Goal: Task Accomplishment & Management: Manage account settings

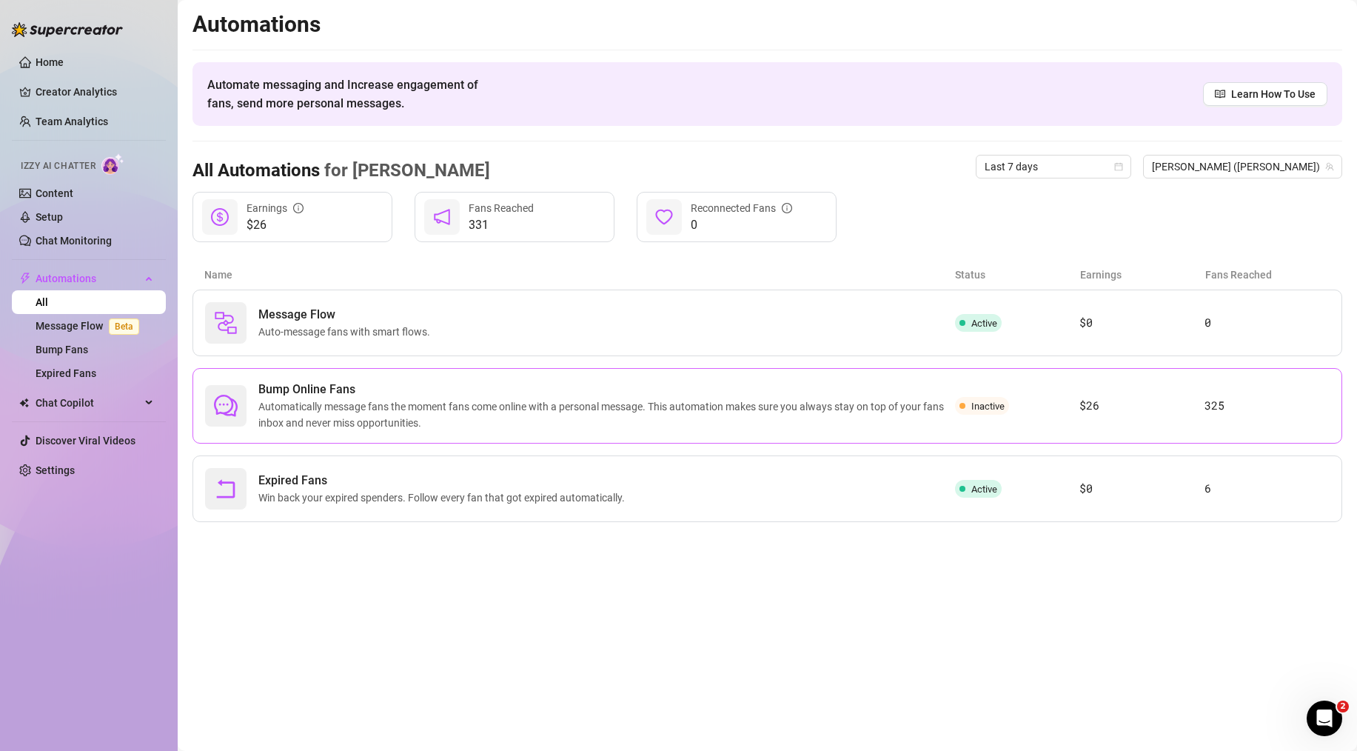
click at [387, 390] on span "Bump Online Fans" at bounding box center [606, 390] width 697 height 18
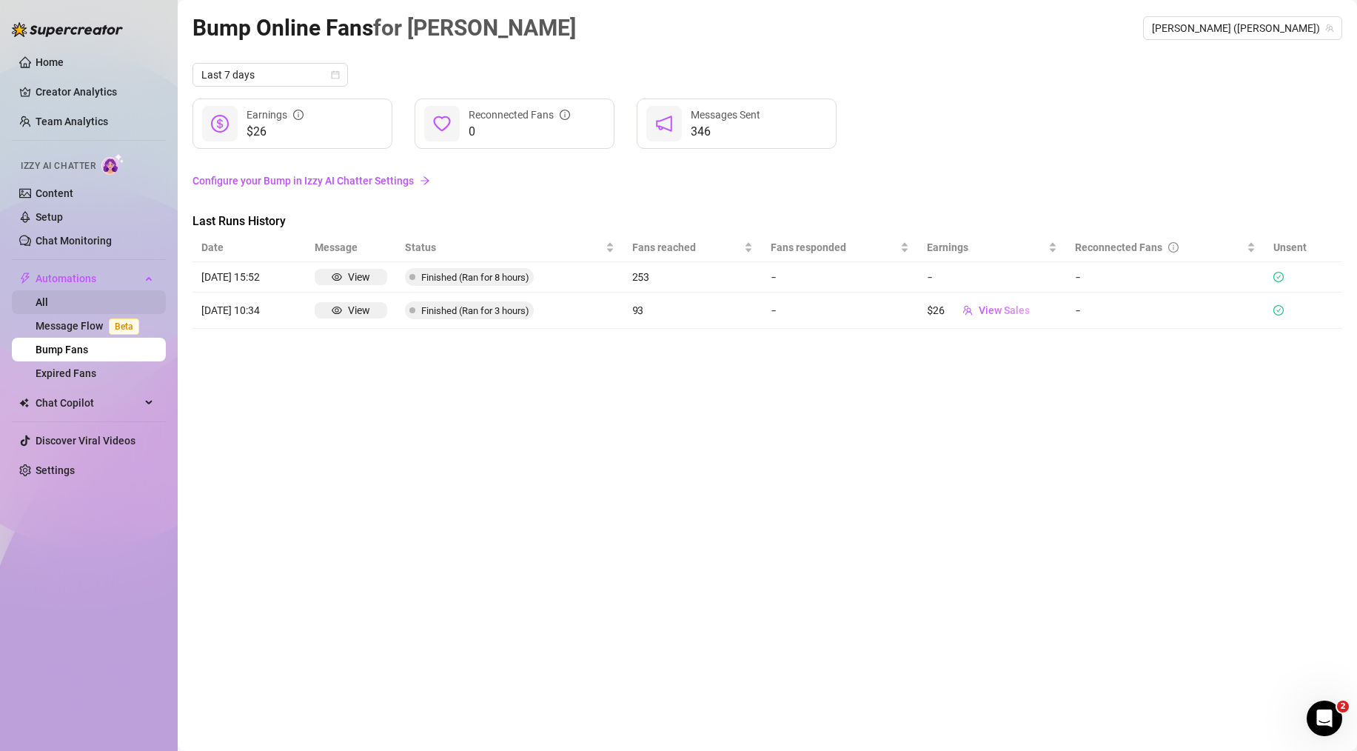
click at [48, 308] on link "All" at bounding box center [42, 302] width 13 height 12
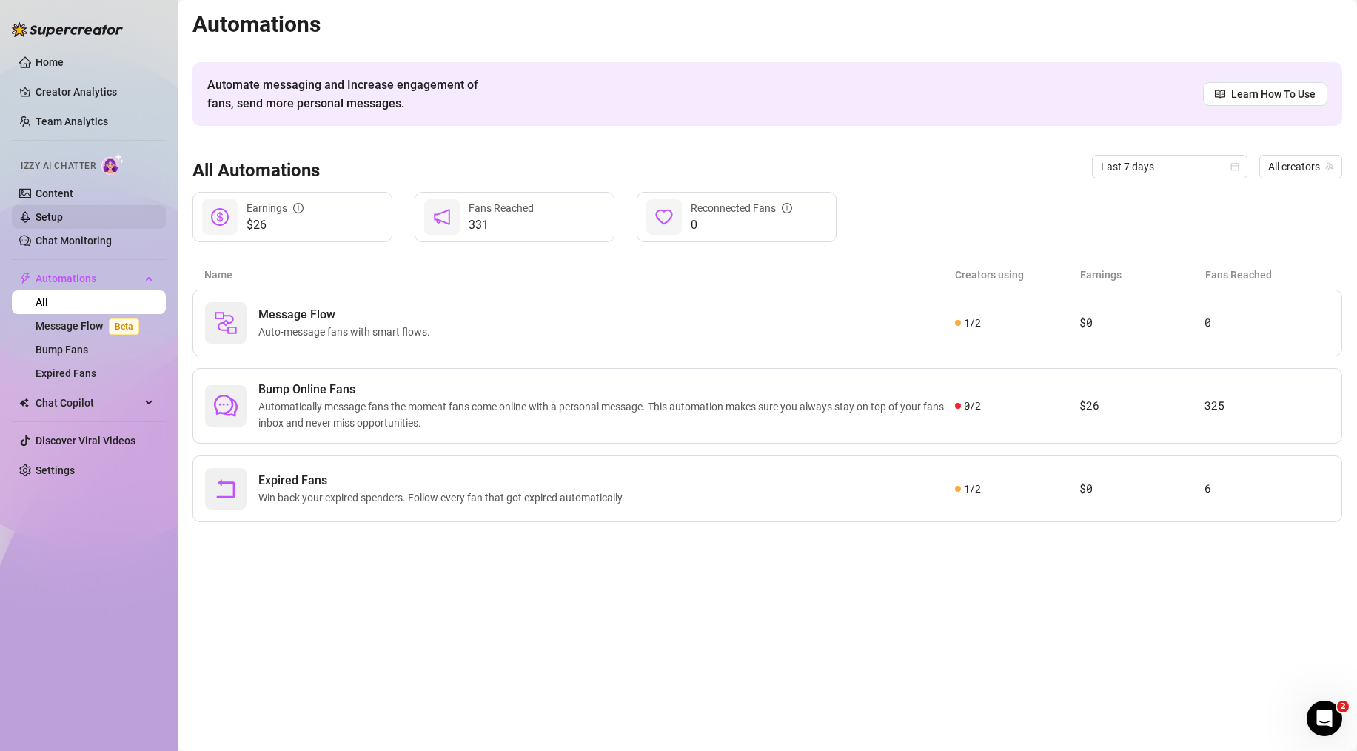
click at [63, 211] on link "Setup" at bounding box center [49, 217] width 27 height 12
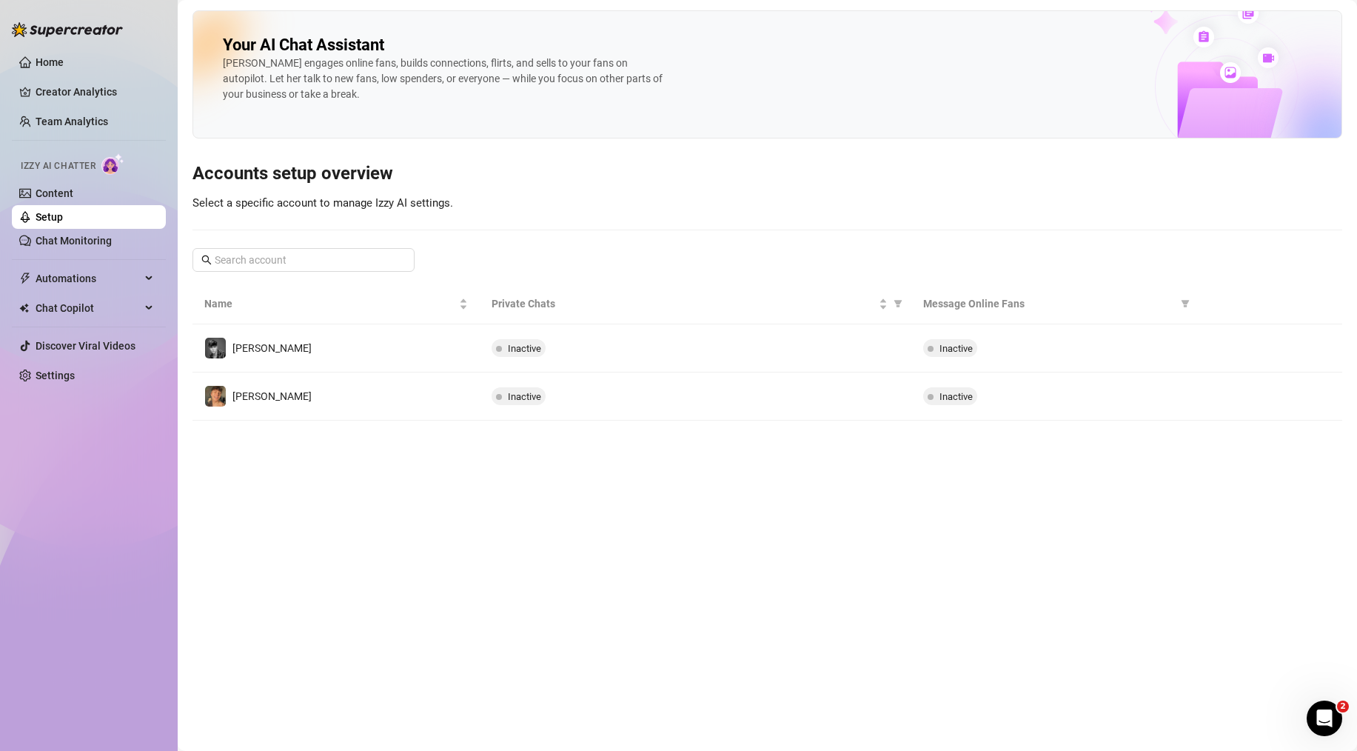
drag, startPoint x: 737, startPoint y: 395, endPoint x: 832, endPoint y: 410, distance: 96.6
click at [738, 395] on div "Inactive" at bounding box center [695, 396] width 407 height 18
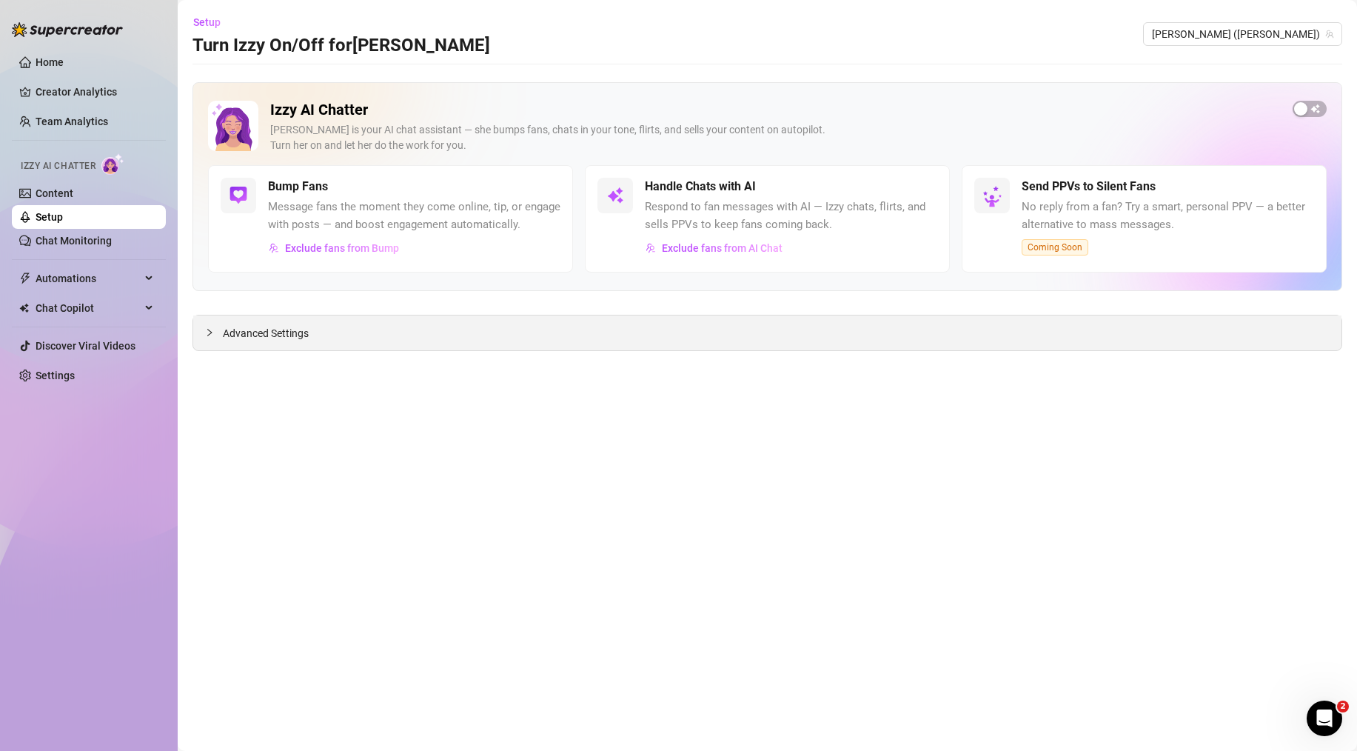
click at [394, 332] on div "Advanced Settings" at bounding box center [767, 332] width 1149 height 35
click at [1303, 107] on div "button" at bounding box center [1300, 108] width 13 height 13
click at [929, 187] on div "button" at bounding box center [929, 186] width 13 height 13
